Goal: Task Accomplishment & Management: Use online tool/utility

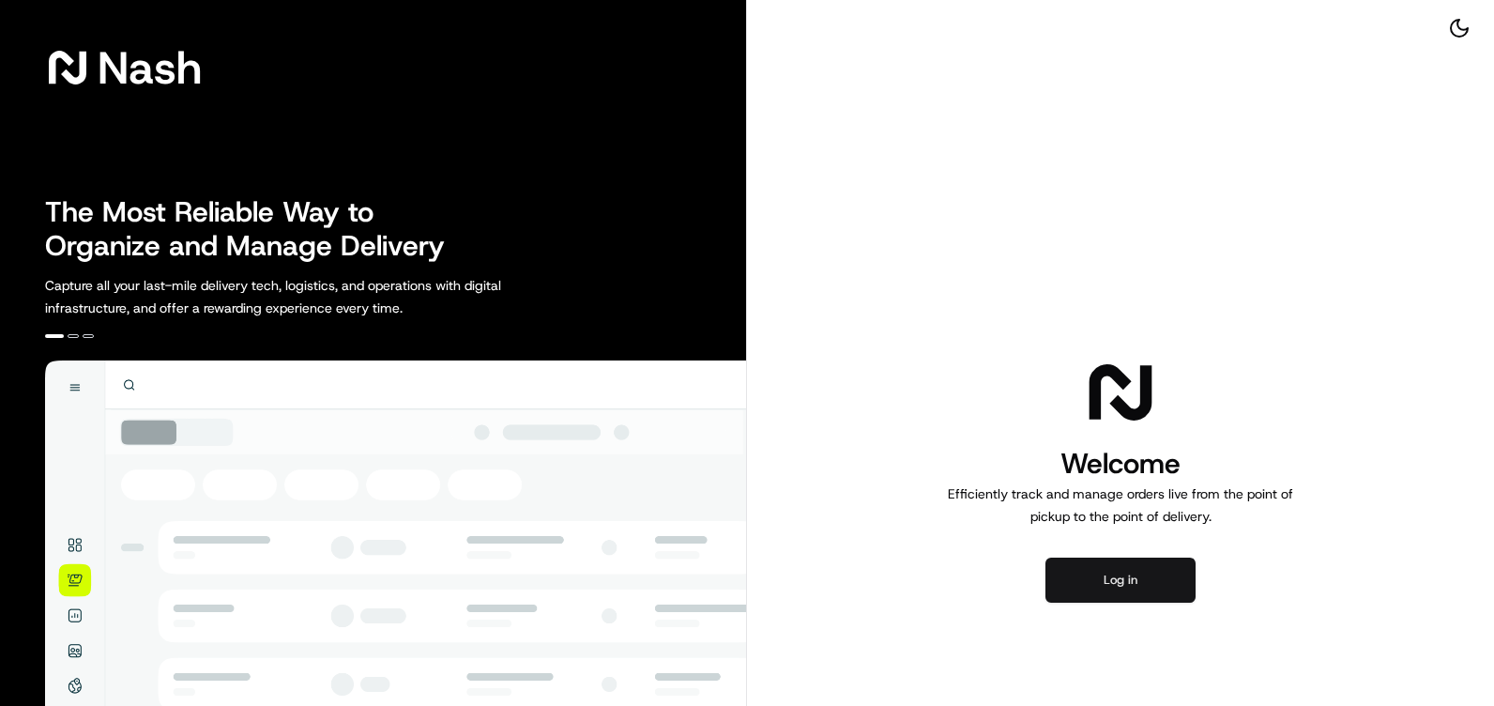
click at [1132, 563] on button "Log in" at bounding box center [1121, 580] width 150 height 45
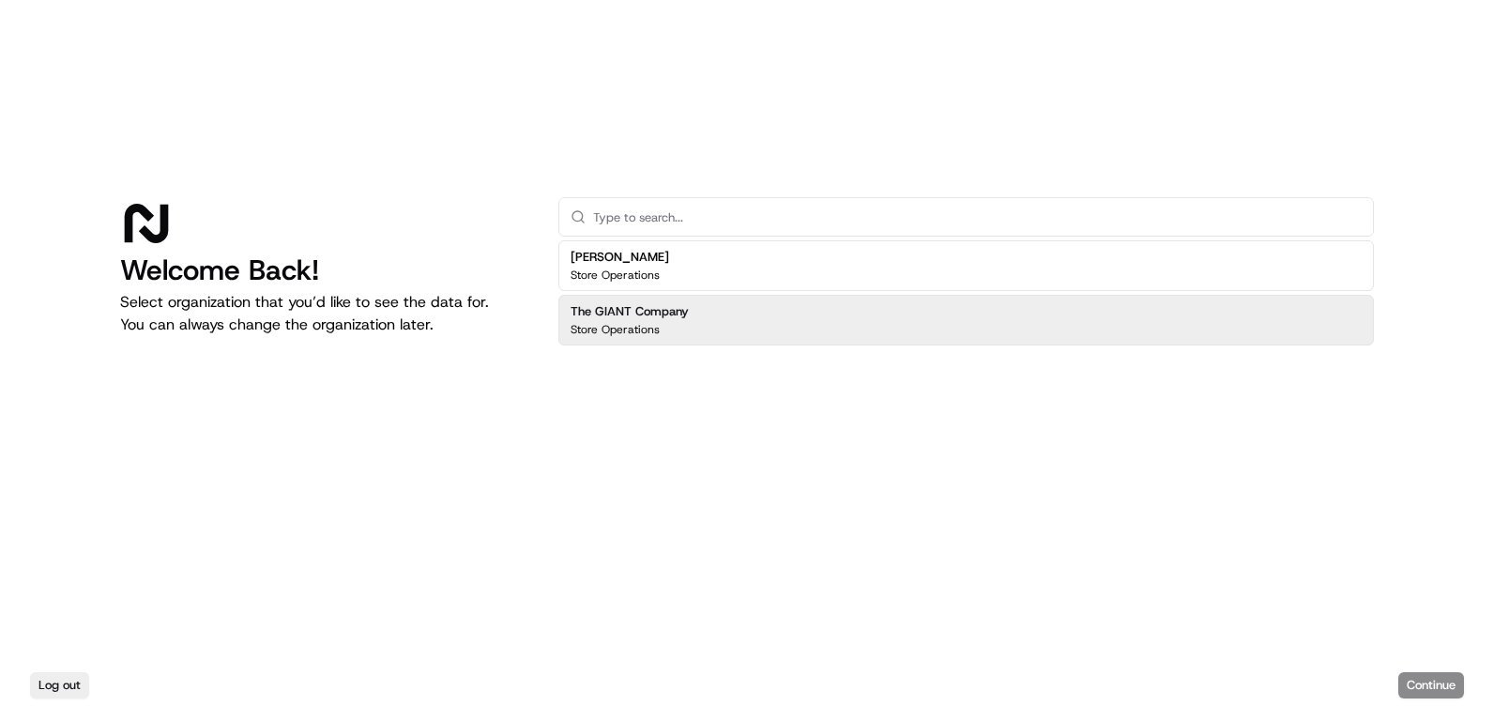
click at [755, 325] on div "The GIANT Company Store Operations" at bounding box center [966, 320] width 816 height 51
click at [1412, 684] on button "Continue" at bounding box center [1432, 685] width 66 height 26
